Goal: Task Accomplishment & Management: Use online tool/utility

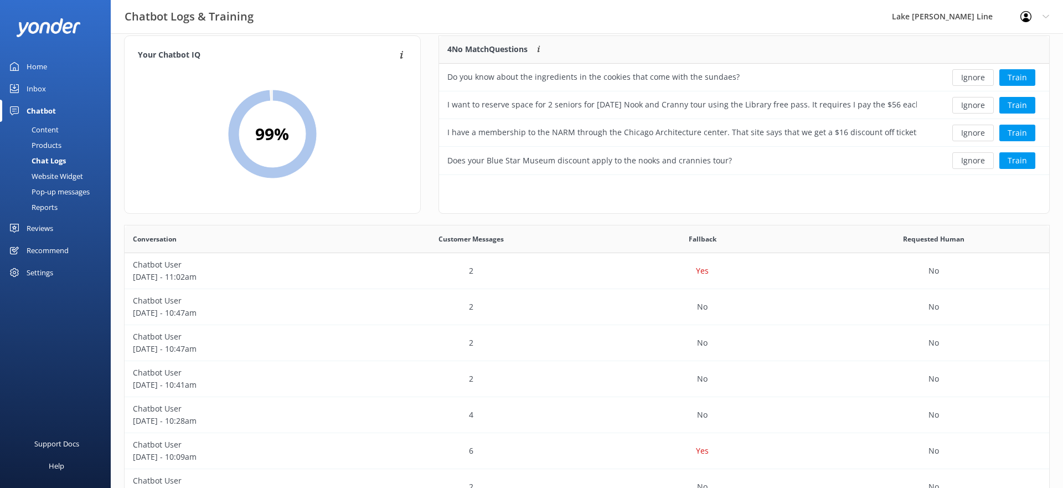
scroll to position [388, 925]
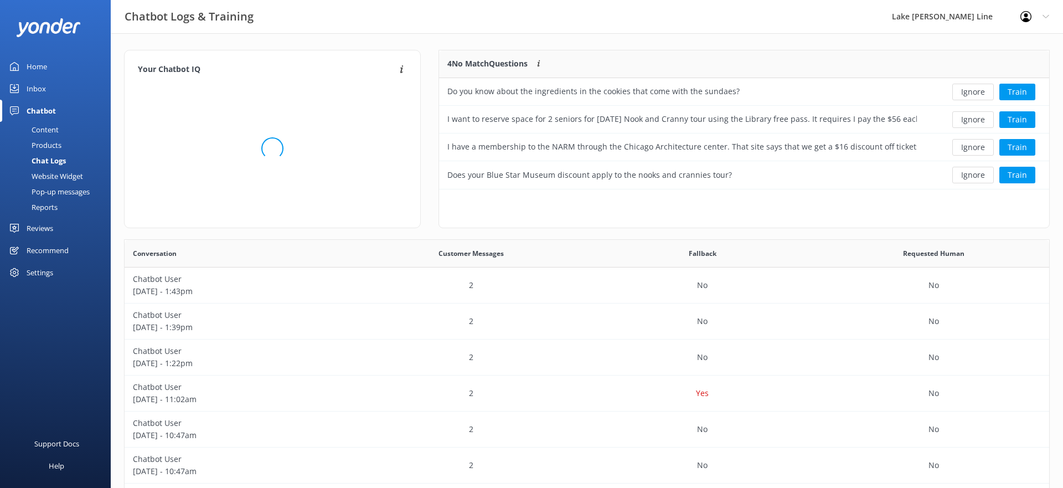
scroll to position [139, 610]
